Goal: Information Seeking & Learning: Understand process/instructions

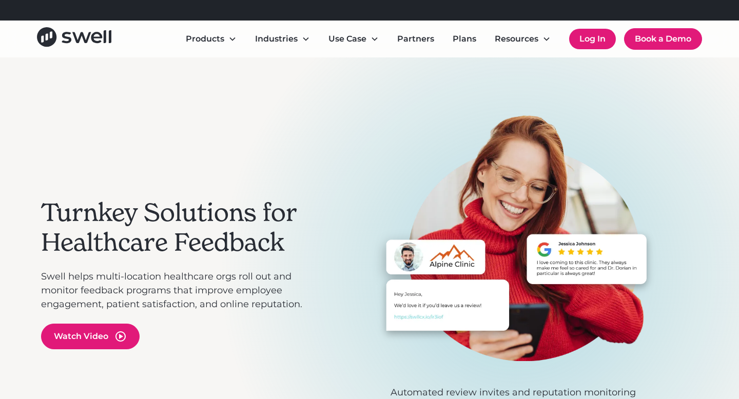
click at [595, 36] on link "Log In" at bounding box center [592, 39] width 47 height 21
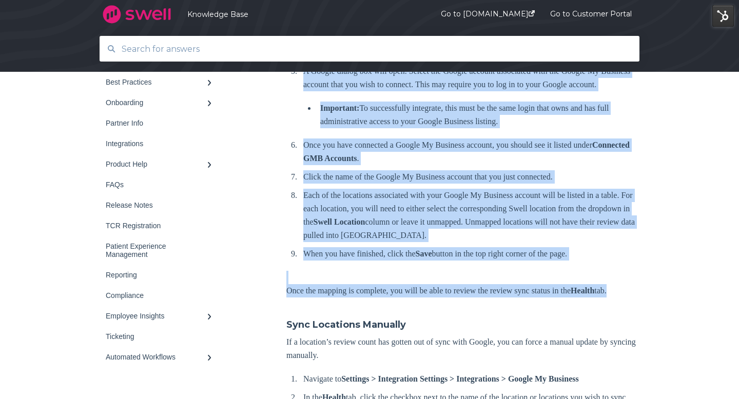
scroll to position [530, 0]
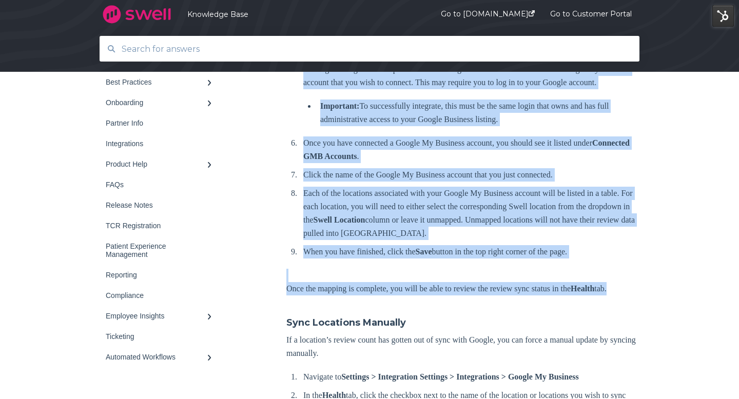
drag, startPoint x: 288, startPoint y: 207, endPoint x: 434, endPoint y: 331, distance: 192.0
click at [434, 331] on div "Connect Your Google My Business Account with [PERSON_NAME] Sync your reviews an…" at bounding box center [463, 37] width 353 height 777
copy div "Loremips do Sitametc > Adipiscinge Seddoeiu > Temporincidi Utlab etd Magnaa En …"
